Goal: Task Accomplishment & Management: Complete application form

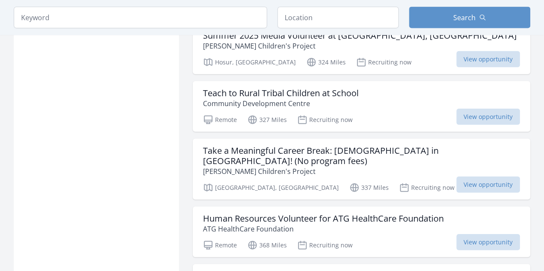
scroll to position [1000, 0]
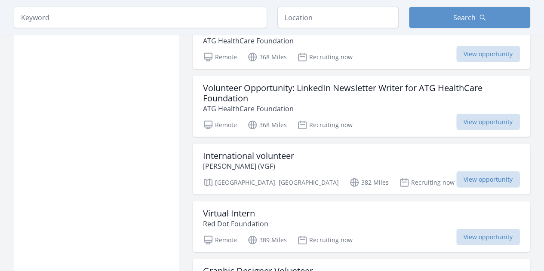
scroll to position [1186, 0]
click at [216, 208] on h3 "Virtual Intern" at bounding box center [235, 213] width 65 height 10
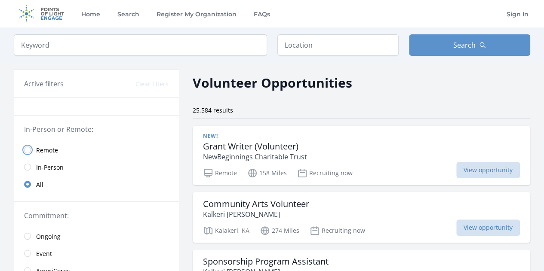
click at [28, 149] on input "radio" at bounding box center [27, 150] width 7 height 7
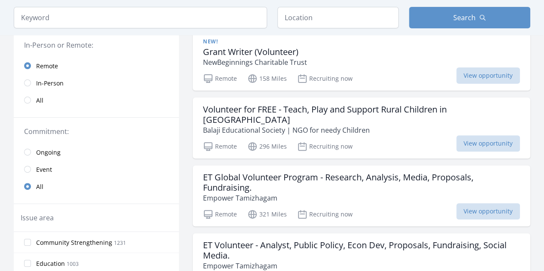
scroll to position [115, 0]
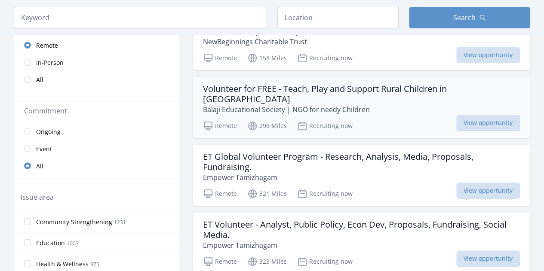
click at [241, 86] on h3 "Volunteer for FREE - Teach, Play and Support Rural Children in India" at bounding box center [361, 94] width 317 height 21
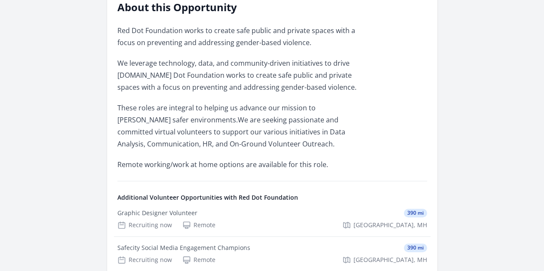
scroll to position [244, 0]
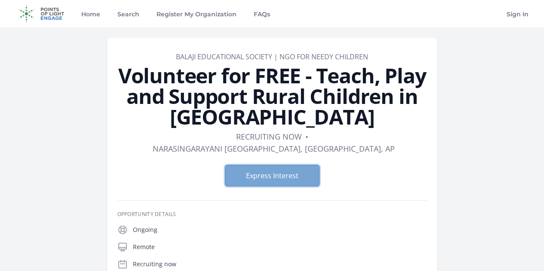
click at [275, 165] on button "Express Interest" at bounding box center [272, 176] width 95 height 22
